Goal: Information Seeking & Learning: Understand process/instructions

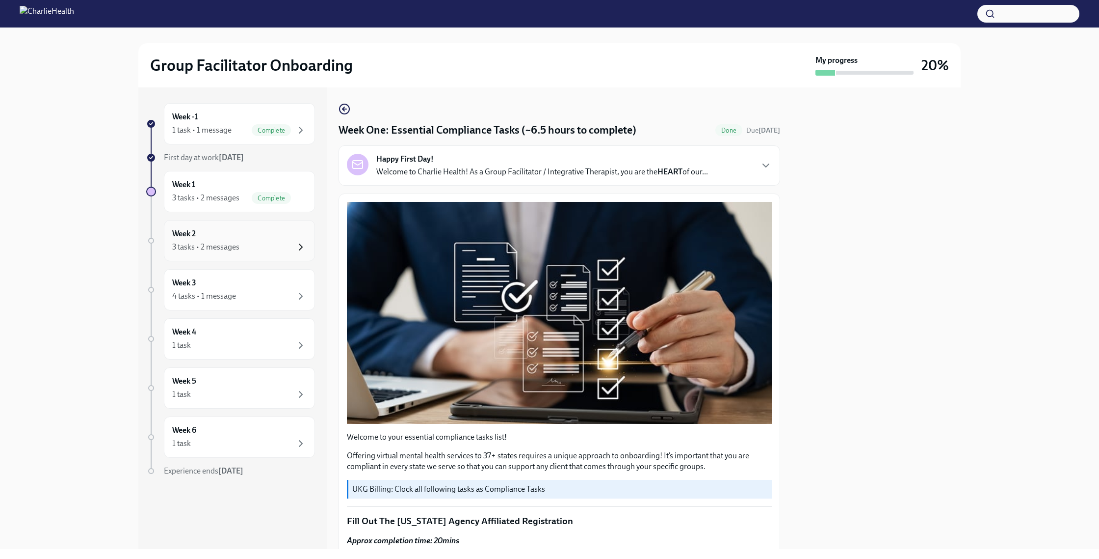
click at [295, 246] on icon "button" at bounding box center [301, 247] width 12 height 12
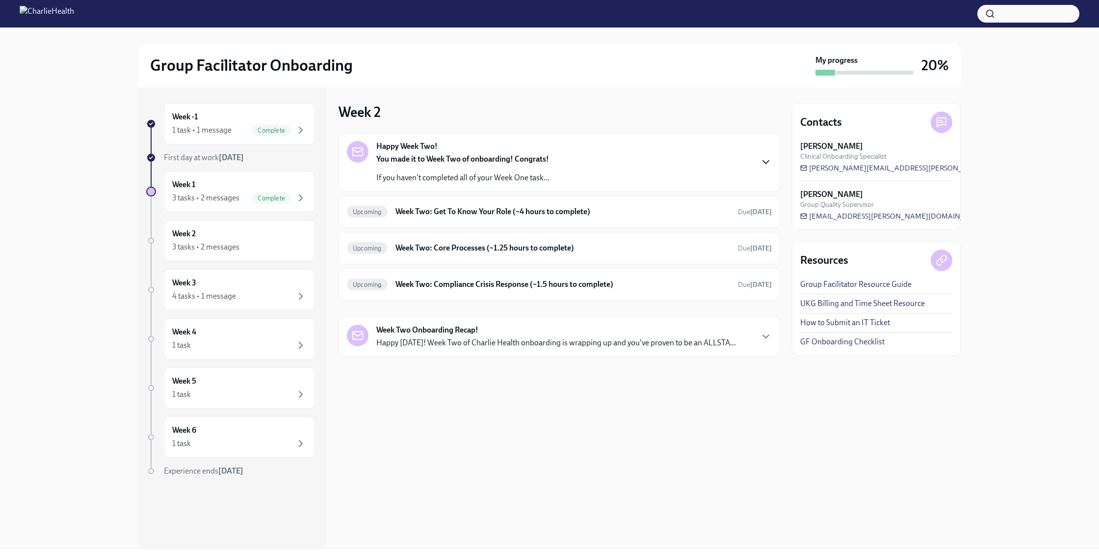
click at [769, 161] on icon "button" at bounding box center [766, 161] width 6 height 3
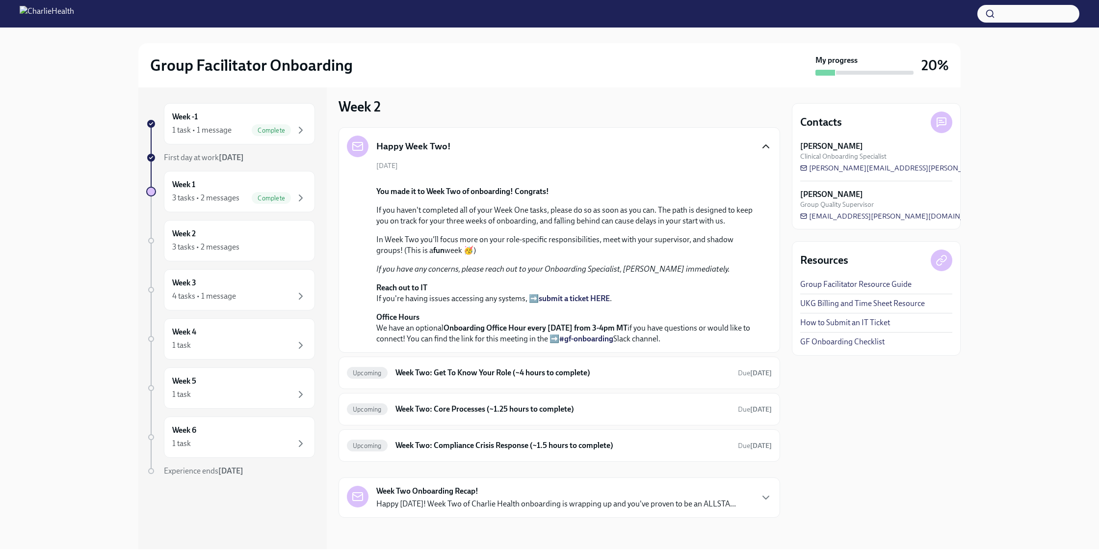
scroll to position [177, 0]
click at [750, 448] on strong "[DATE]" at bounding box center [761, 445] width 22 height 8
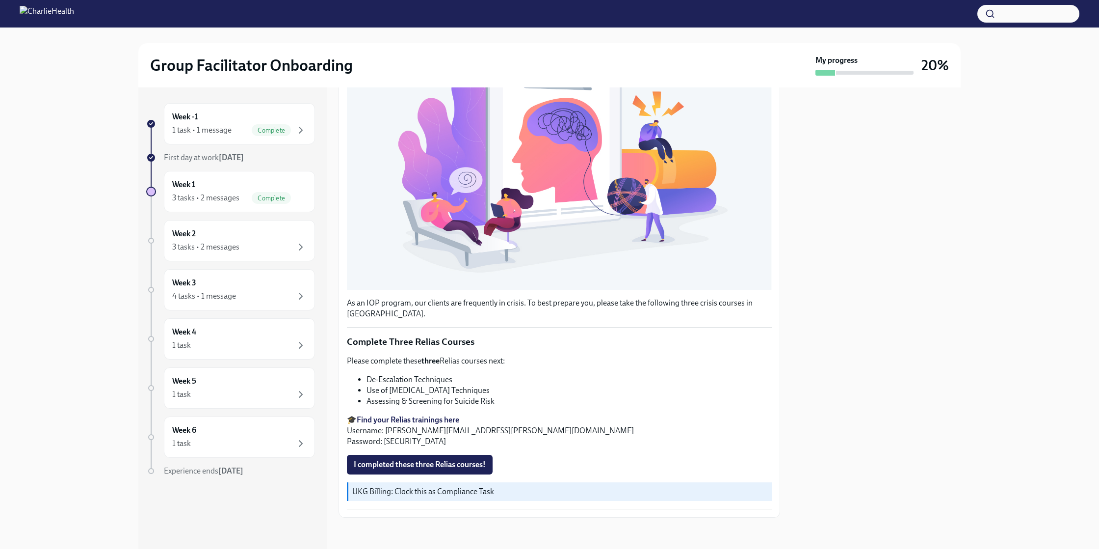
scroll to position [186, 0]
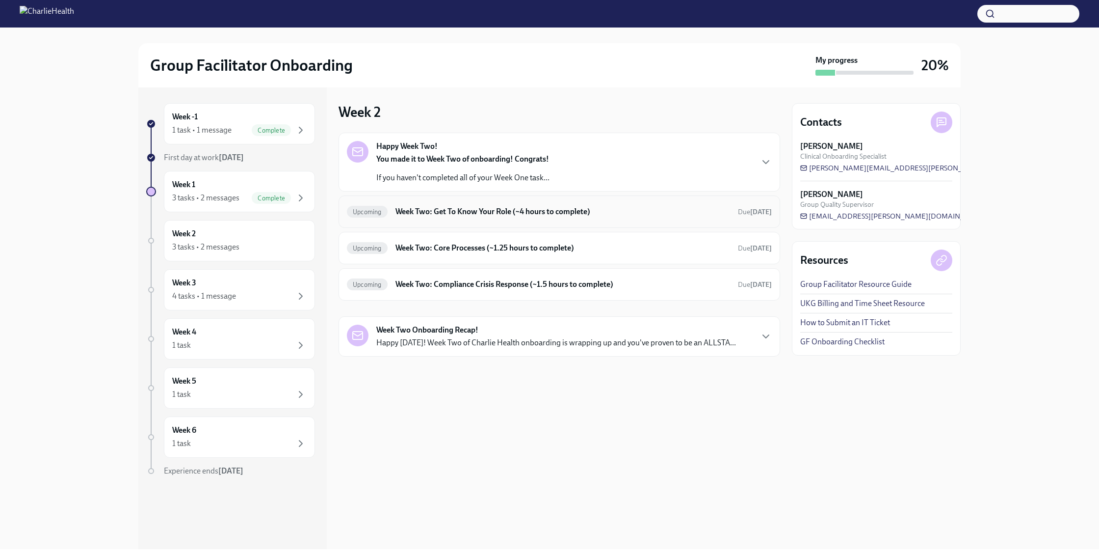
click at [547, 211] on h6 "Week Two: Get To Know Your Role (~4 hours to complete)" at bounding box center [563, 211] width 335 height 11
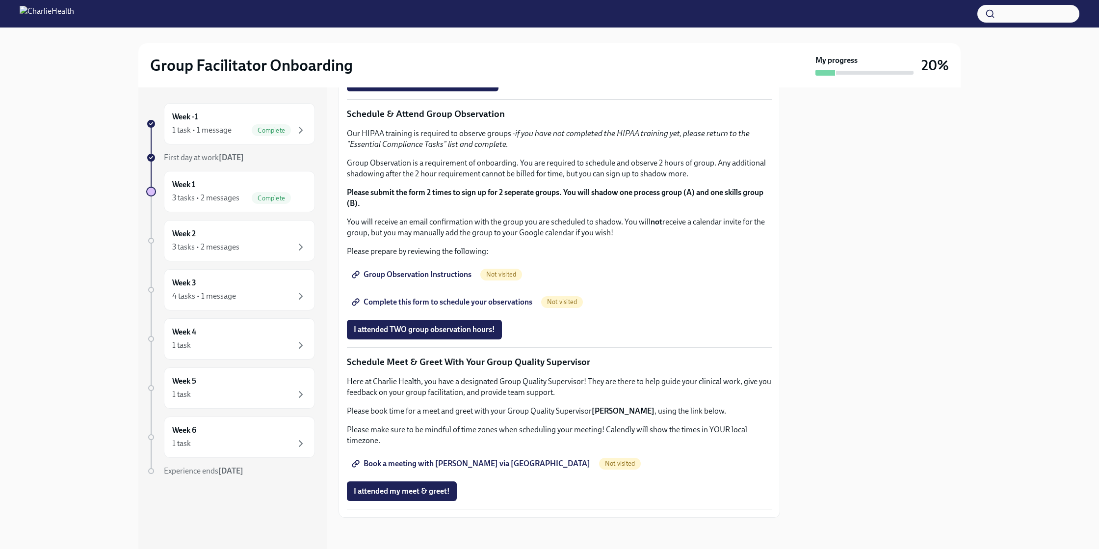
scroll to position [487, 0]
click at [403, 44] on strong "Click here to access your Docebo!" at bounding box center [413, 39] width 112 height 9
